Goal: Find specific page/section: Find specific page/section

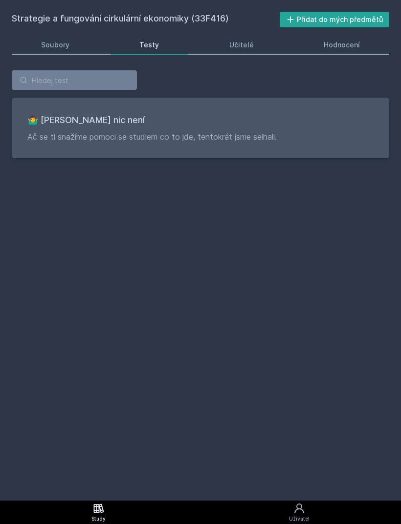
click at [102, 513] on icon at bounding box center [99, 509] width 12 height 12
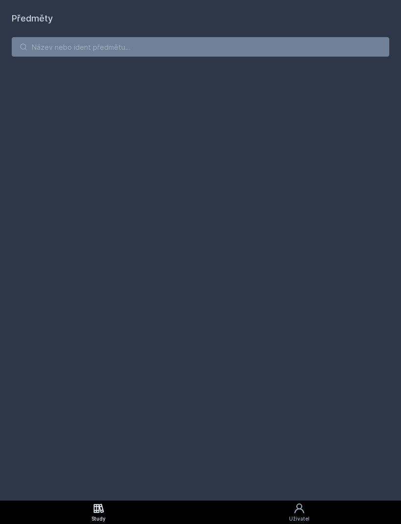
click at [119, 520] on link "Study" at bounding box center [98, 512] width 197 height 23
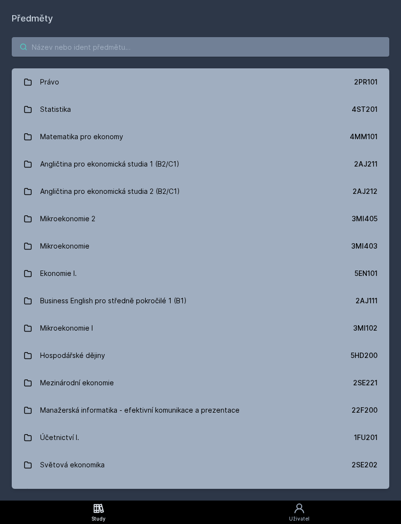
click at [230, 55] on input "search" at bounding box center [200, 47] width 377 height 20
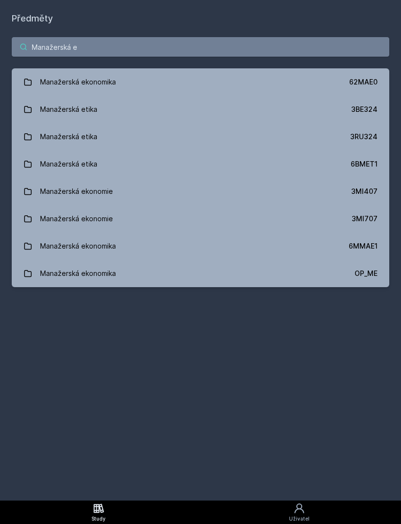
type input "Manažerská e"
click at [314, 184] on link "Manažerská ekonomie 3MI407" at bounding box center [200, 191] width 377 height 27
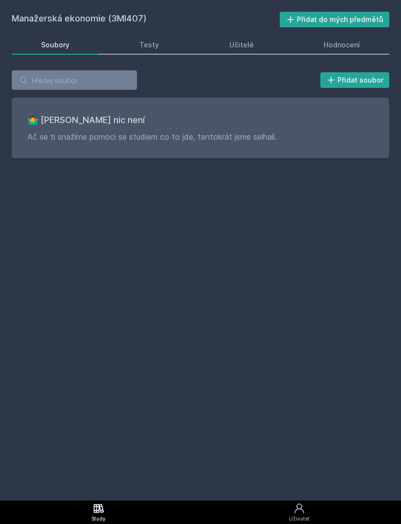
click at [162, 53] on link "Testy" at bounding box center [149, 45] width 78 height 20
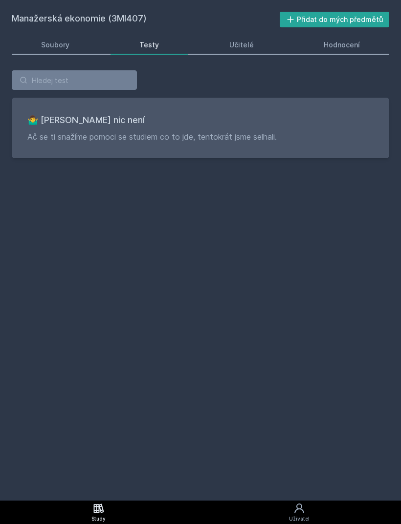
click at [258, 52] on link "Učitelé" at bounding box center [241, 45] width 83 height 20
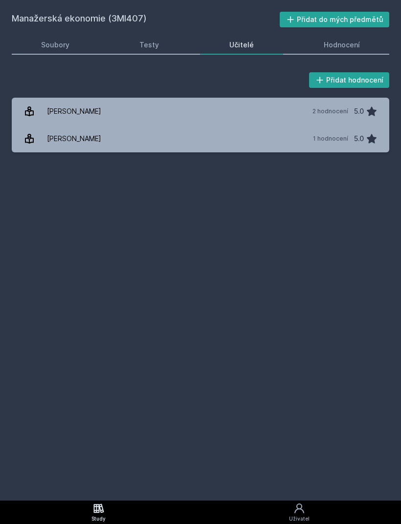
click at [347, 49] on div "Hodnocení" at bounding box center [342, 45] width 36 height 10
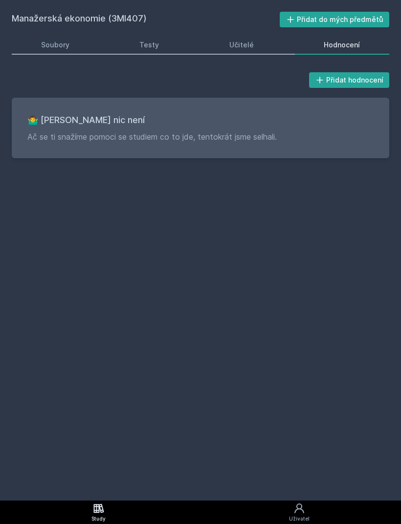
click at [261, 59] on div "Přidat hodnocení 🤷‍♂️ Tady bohužel nic není Ač se ti snažíme pomoci se studiem …" at bounding box center [200, 114] width 401 height 111
click at [44, 52] on link "Soubory" at bounding box center [55, 45] width 87 height 20
